Goal: Entertainment & Leisure: Consume media (video, audio)

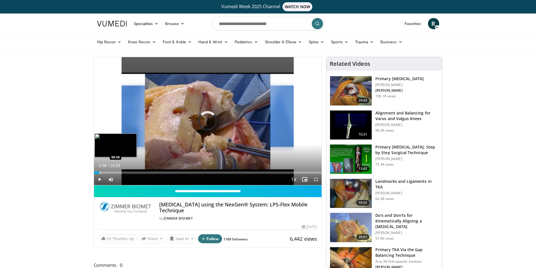
click at [100, 173] on div "Progress Bar" at bounding box center [100, 173] width 1 height 2
drag, startPoint x: 100, startPoint y: 173, endPoint x: 177, endPoint y: 173, distance: 77.4
click at [129, 173] on div "Progress Bar" at bounding box center [128, 173] width 1 height 2
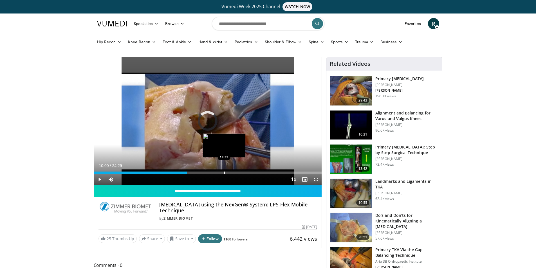
drag, startPoint x: 178, startPoint y: 171, endPoint x: 237, endPoint y: 170, distance: 58.9
click at [237, 170] on div "Loaded : 0.00% 13:28 13:59" at bounding box center [208, 171] width 228 height 5
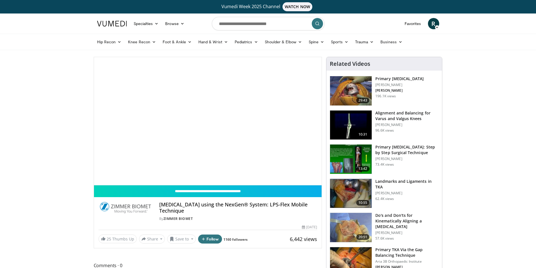
scroll to position [14, 0]
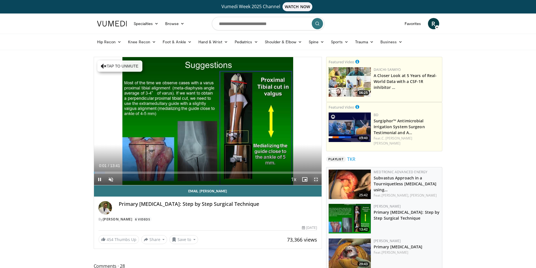
click at [318, 176] on span "Video Player" at bounding box center [316, 179] width 11 height 11
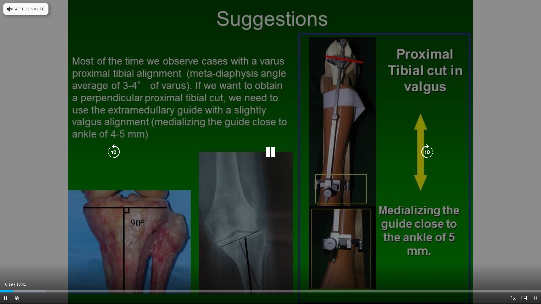
click at [27, 8] on button "Tap to unmute" at bounding box center [25, 8] width 45 height 11
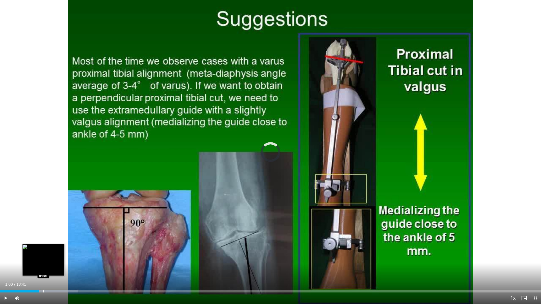
drag, startPoint x: 37, startPoint y: 291, endPoint x: 44, endPoint y: 291, distance: 7.0
click at [44, 268] on div "Loaded : 14.46% 01:04 01:05" at bounding box center [270, 291] width 541 height 2
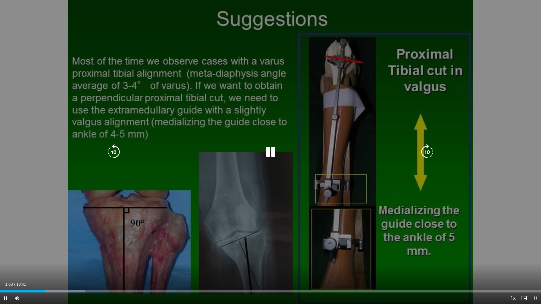
click at [98, 241] on div "10 seconds Tap to unmute" at bounding box center [270, 152] width 541 height 304
click at [180, 202] on div "10 seconds Tap to unmute" at bounding box center [270, 152] width 541 height 304
drag, startPoint x: 45, startPoint y: 290, endPoint x: 65, endPoint y: 296, distance: 20.7
click at [65, 268] on div "Current Time 1:13 / Duration 13:41 Play Skip Backward Skip Forward Mute Loaded …" at bounding box center [270, 298] width 541 height 11
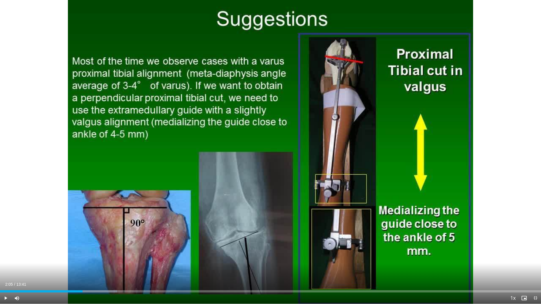
drag, startPoint x: 72, startPoint y: 291, endPoint x: 83, endPoint y: 293, distance: 11.3
click at [83, 268] on div "Current Time 2:05 / Duration 13:41 Play Skip Backward Skip Forward Mute Loaded …" at bounding box center [270, 298] width 541 height 11
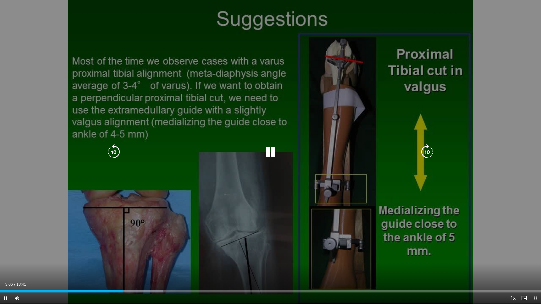
drag, startPoint x: 122, startPoint y: 293, endPoint x: 133, endPoint y: 291, distance: 10.8
click at [137, 268] on div "Current Time 3:06 / Duration 13:41 Pause Skip Backward Skip Forward Mute Loaded…" at bounding box center [270, 298] width 541 height 11
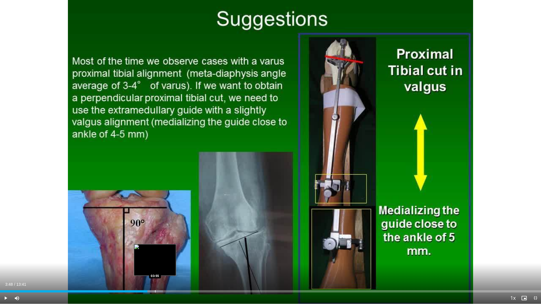
drag, startPoint x: 124, startPoint y: 290, endPoint x: 168, endPoint y: 288, distance: 44.5
click at [168, 268] on div "Loaded : 30.13% 03:48 03:55" at bounding box center [270, 289] width 541 height 5
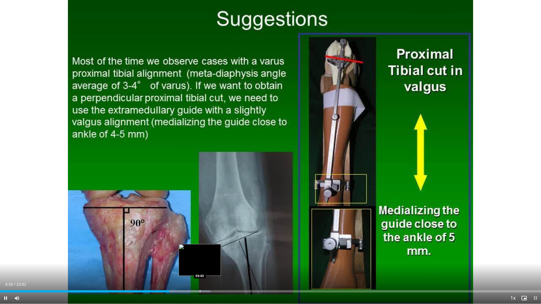
drag, startPoint x: 168, startPoint y: 288, endPoint x: 224, endPoint y: 292, distance: 55.4
click at [224, 268] on video-js "**********" at bounding box center [270, 152] width 541 height 304
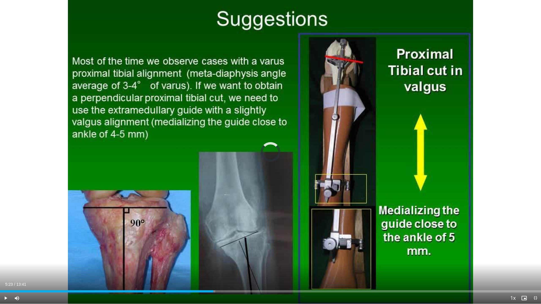
drag, startPoint x: 172, startPoint y: 290, endPoint x: 227, endPoint y: 291, distance: 54.9
click at [227, 268] on div "Loaded : 39.77% 05:32 05:35" at bounding box center [270, 289] width 541 height 5
